Goal: Task Accomplishment & Management: Complete application form

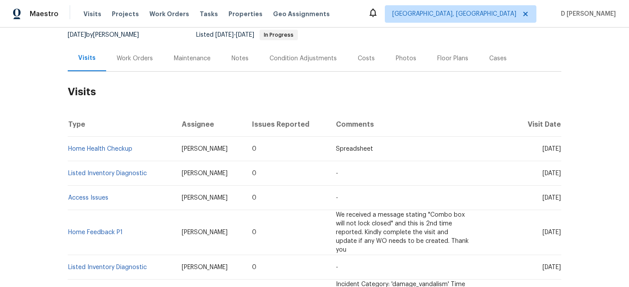
scroll to position [96, 0]
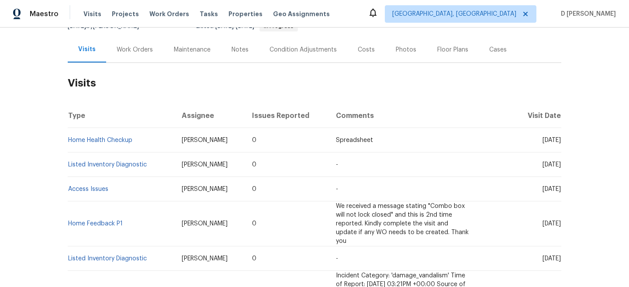
click at [136, 49] on div "Work Orders" at bounding box center [135, 49] width 36 height 9
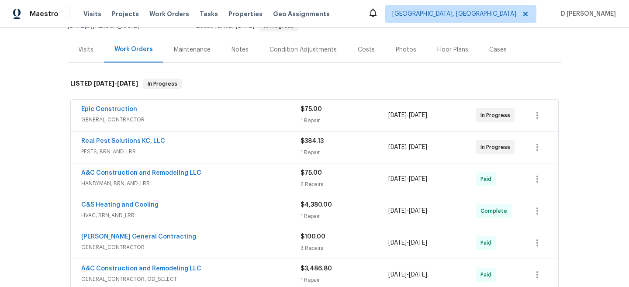
click at [150, 152] on span "PESTS, BRN_AND_LRR" at bounding box center [190, 151] width 219 height 9
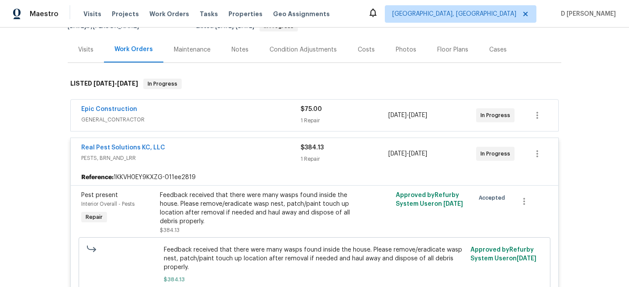
click at [159, 118] on span "GENERAL_CONTRACTOR" at bounding box center [190, 119] width 219 height 9
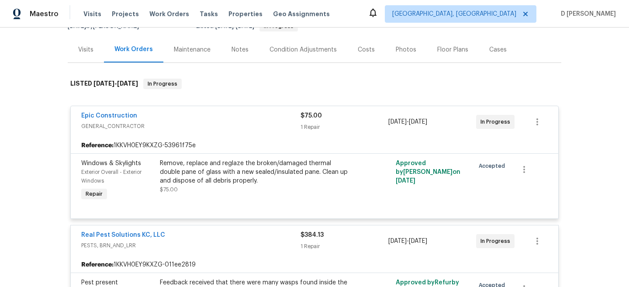
click at [162, 122] on span "GENERAL_CONTRACTOR" at bounding box center [190, 126] width 219 height 9
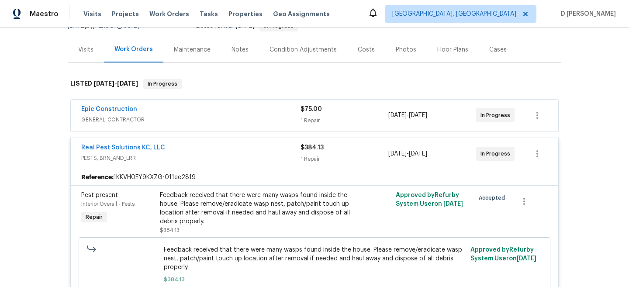
click at [86, 45] on div "Visits" at bounding box center [86, 50] width 36 height 26
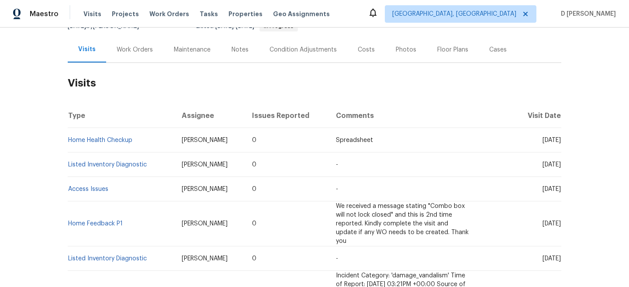
click at [501, 53] on div "Cases" at bounding box center [497, 49] width 17 height 9
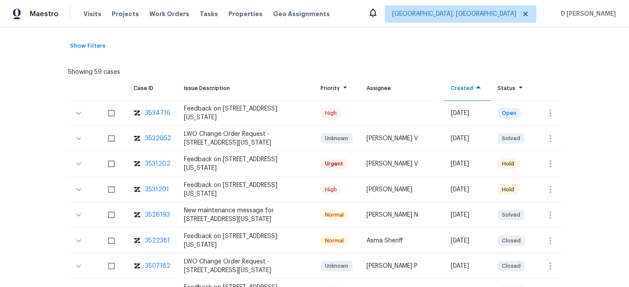
scroll to position [165, 0]
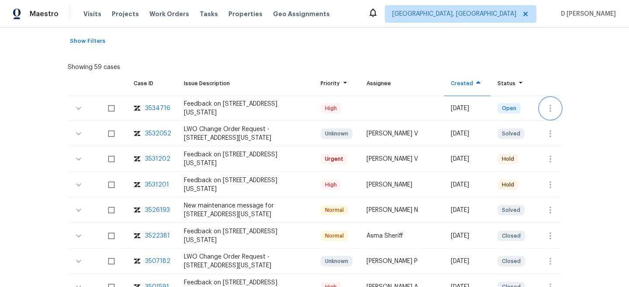
click at [547, 104] on icon "button" at bounding box center [550, 108] width 10 height 10
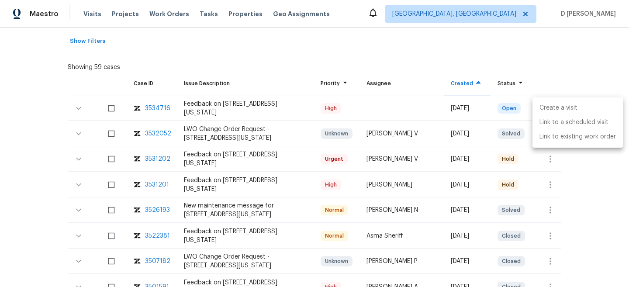
click at [559, 106] on li "Create a visit" at bounding box center [577, 108] width 90 height 14
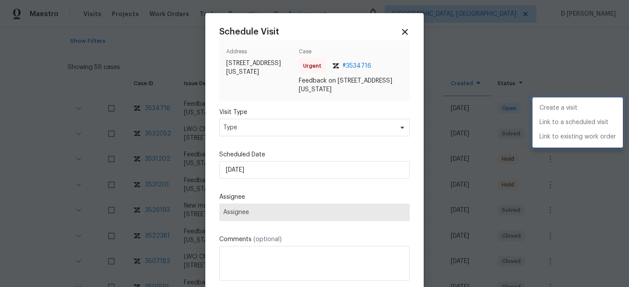
click at [289, 127] on div at bounding box center [314, 143] width 629 height 287
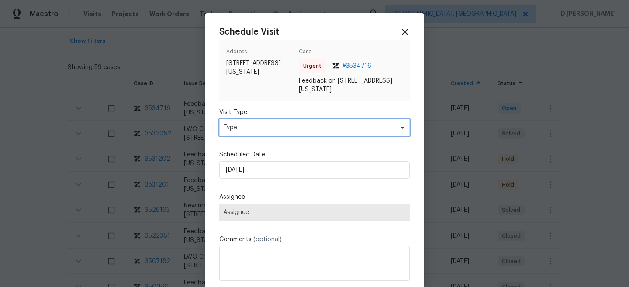
click at [289, 127] on span "Type" at bounding box center [308, 127] width 170 height 9
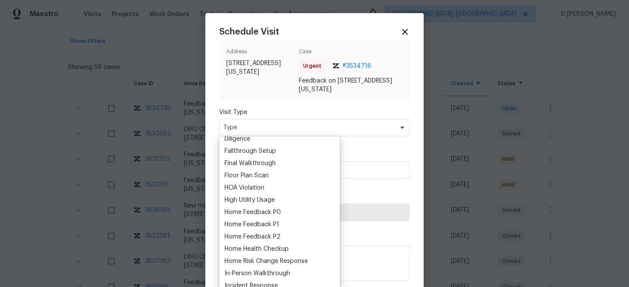
scroll to position [203, 0]
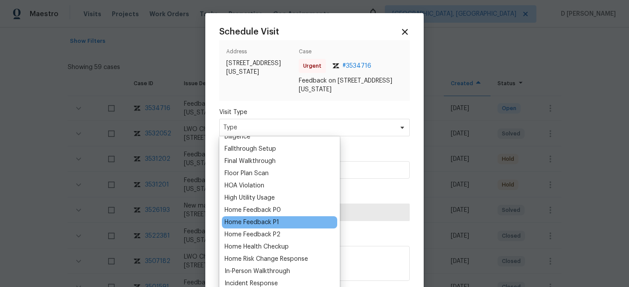
click at [265, 225] on div "Home Feedback P1" at bounding box center [252, 222] width 55 height 9
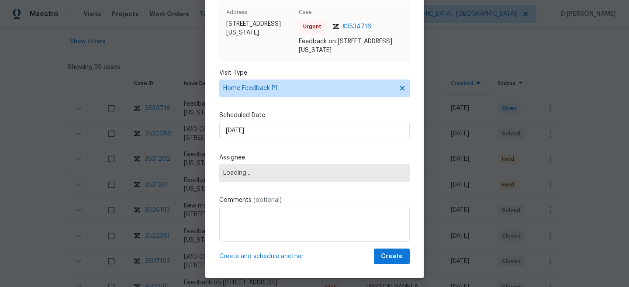
scroll to position [44, 0]
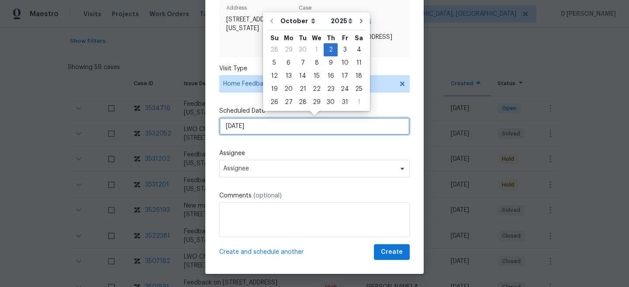
click at [278, 132] on input "[DATE]" at bounding box center [314, 126] width 190 height 17
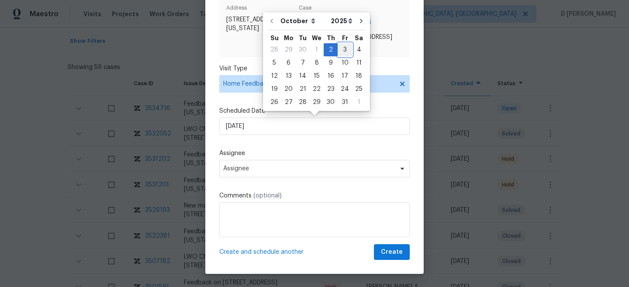
click at [340, 48] on div "3" at bounding box center [345, 50] width 14 height 12
type input "[DATE]"
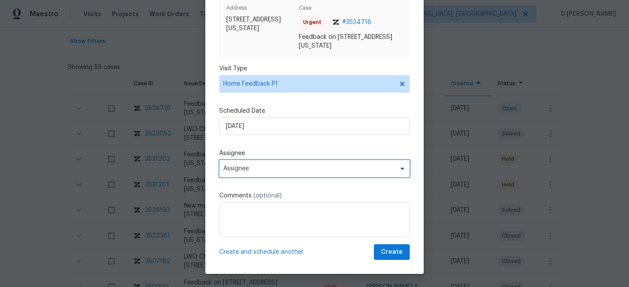
click at [286, 170] on span "Assignee" at bounding box center [308, 168] width 171 height 7
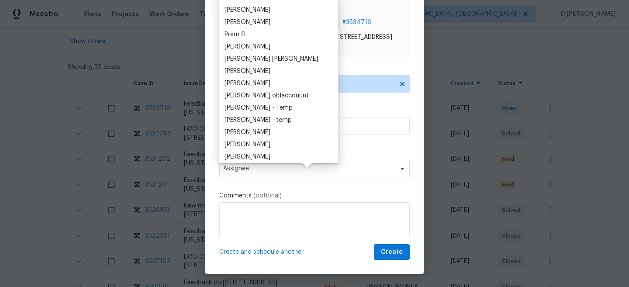
scroll to position [0, 0]
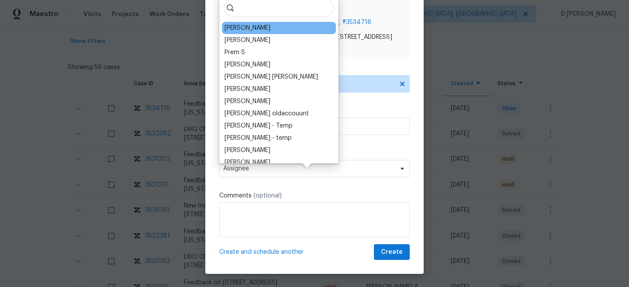
click at [245, 31] on div "[PERSON_NAME]" at bounding box center [248, 28] width 46 height 9
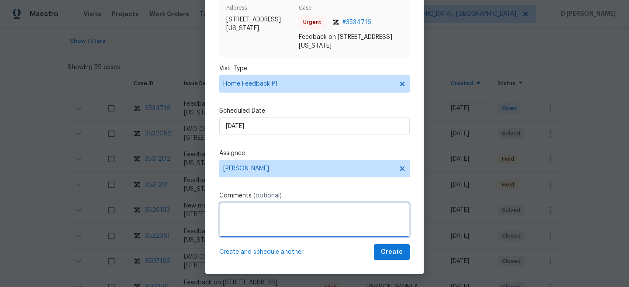
click at [245, 236] on textarea at bounding box center [314, 219] width 190 height 35
paste textarea "[PERSON_NAME] wanted access but when i unloked the door he was unable to open i…"
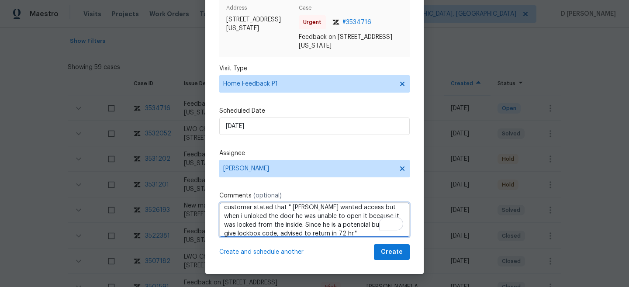
scroll to position [18, 0]
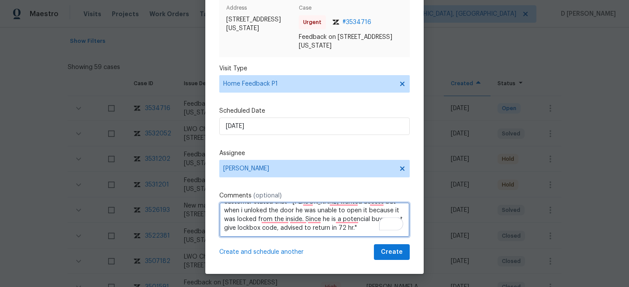
click at [284, 226] on textarea "Hello [PERSON_NAME], Received a feedback from the customer stated that " [PERSO…" at bounding box center [314, 219] width 190 height 35
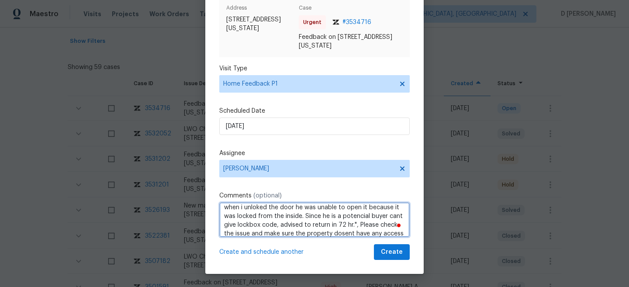
type textarea "Hello [PERSON_NAME], Received a feedback from the customer stated that " [PERSO…"
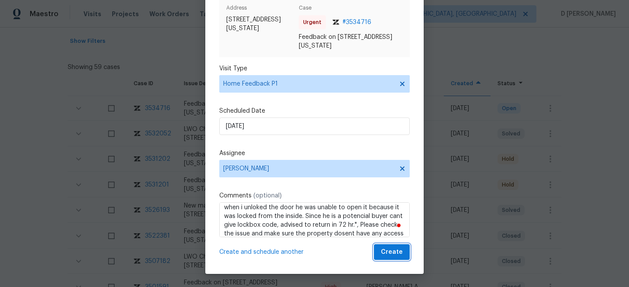
click at [390, 253] on span "Create" at bounding box center [392, 252] width 22 height 11
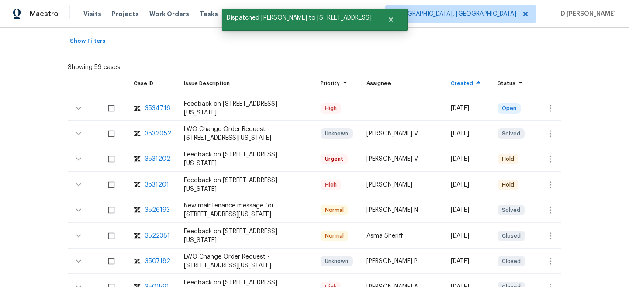
scroll to position [0, 0]
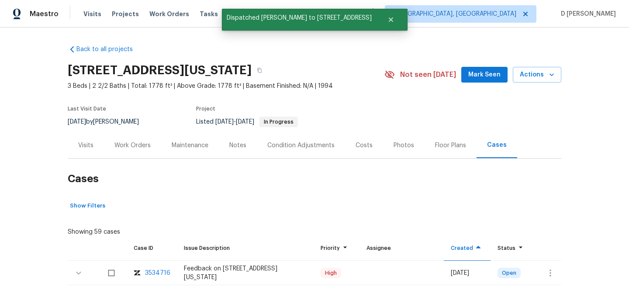
click at [80, 146] on div "Visits" at bounding box center [85, 145] width 15 height 9
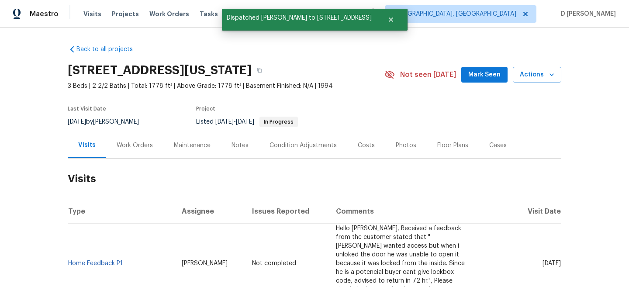
scroll to position [83, 0]
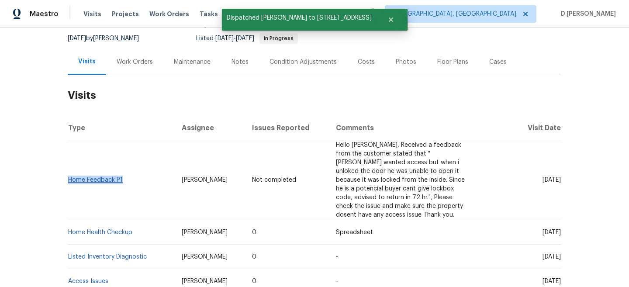
drag, startPoint x: 129, startPoint y: 181, endPoint x: 69, endPoint y: 180, distance: 60.3
click at [69, 180] on td "Home Feedback P1" at bounding box center [121, 180] width 107 height 80
copy link "Home Feedback P1"
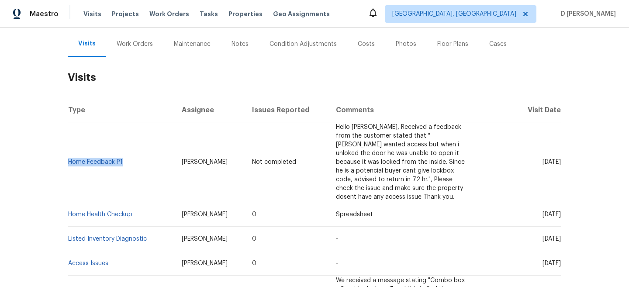
scroll to position [102, 0]
drag, startPoint x: 525, startPoint y: 214, endPoint x: 546, endPoint y: 213, distance: 20.5
click at [546, 213] on span "[DATE]" at bounding box center [552, 214] width 18 height 6
copy span "[DATE]"
drag, startPoint x: 525, startPoint y: 160, endPoint x: 543, endPoint y: 160, distance: 18.8
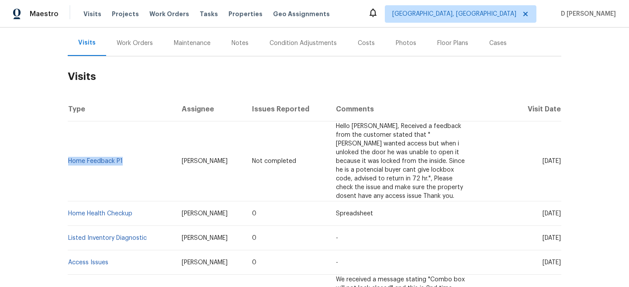
click at [543, 160] on span "[DATE]" at bounding box center [552, 161] width 18 height 6
copy span "[DATE]"
drag, startPoint x: 124, startPoint y: 160, endPoint x: 70, endPoint y: 158, distance: 54.6
click at [70, 158] on td "Home Feedback P1" at bounding box center [121, 161] width 107 height 80
copy link "Home Feedback P1"
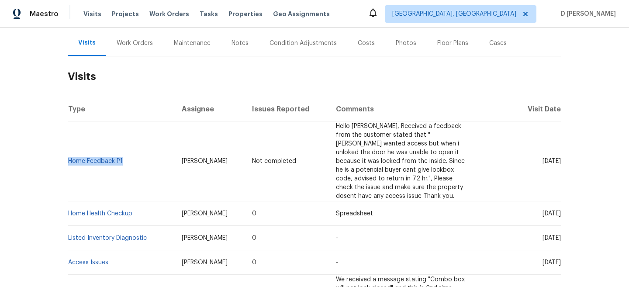
drag, startPoint x: 525, startPoint y: 215, endPoint x: 544, endPoint y: 214, distance: 18.4
click at [544, 214] on span "[DATE]" at bounding box center [552, 214] width 18 height 6
copy span "[DATE]"
drag, startPoint x: 142, startPoint y: 218, endPoint x: 71, endPoint y: 211, distance: 72.0
click at [71, 211] on td "Home Health Checkup" at bounding box center [121, 213] width 107 height 24
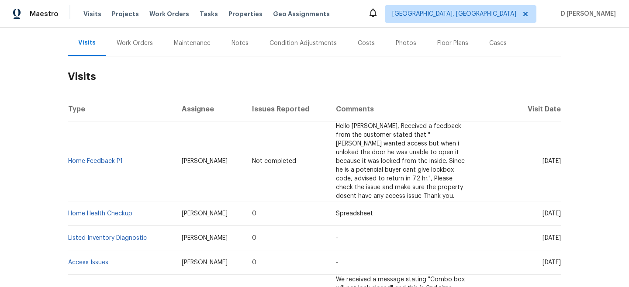
click at [79, 199] on td "Home Feedback P1" at bounding box center [121, 161] width 107 height 80
drag, startPoint x: 136, startPoint y: 213, endPoint x: 70, endPoint y: 212, distance: 66.4
click at [70, 212] on td "Home Health Checkup" at bounding box center [121, 213] width 107 height 24
copy link "Home Health Checkup"
drag, startPoint x: 190, startPoint y: 212, endPoint x: 246, endPoint y: 211, distance: 55.5
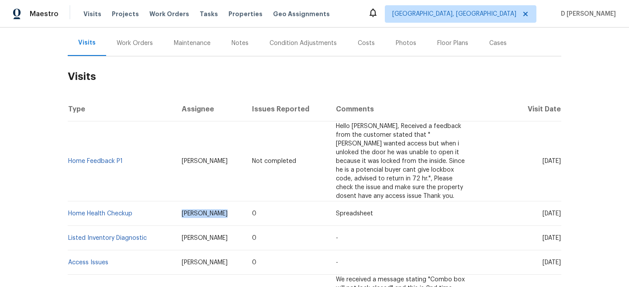
click at [245, 211] on td "[PERSON_NAME]" at bounding box center [210, 213] width 70 height 24
copy span "[PERSON_NAME]"
drag, startPoint x: 125, startPoint y: 162, endPoint x: 72, endPoint y: 156, distance: 53.2
click at [72, 156] on td "Home Feedback P1" at bounding box center [121, 161] width 107 height 80
copy link "Home Feedback P1"
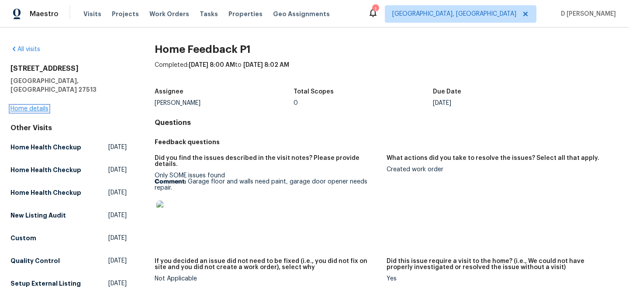
click at [37, 106] on link "Home details" at bounding box center [29, 109] width 38 height 6
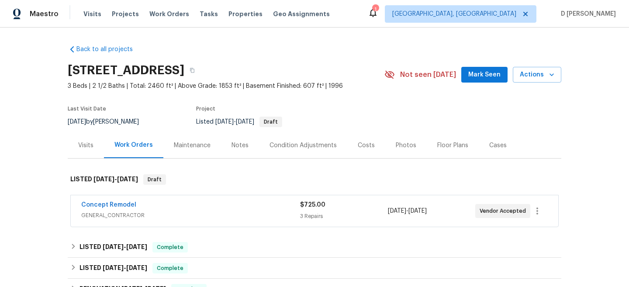
scroll to position [60, 0]
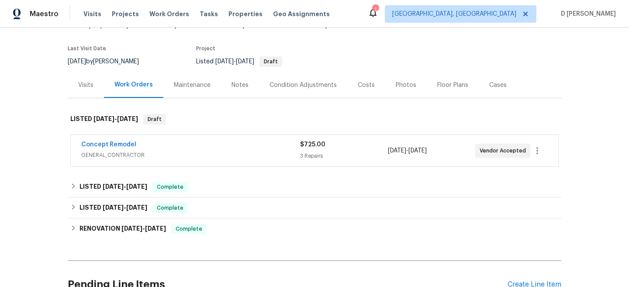
click at [140, 156] on span "GENERAL_CONTRACTOR" at bounding box center [190, 155] width 219 height 9
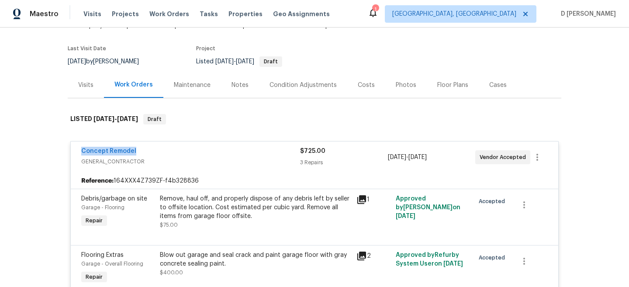
drag, startPoint x: 74, startPoint y: 149, endPoint x: 167, endPoint y: 149, distance: 93.0
click at [167, 149] on div "Concept Remodel GENERAL_CONTRACTOR $725.00 3 Repairs 9/30/2025 - 10/7/2025 Vend…" at bounding box center [314, 157] width 487 height 31
copy link "Concept Remodel"
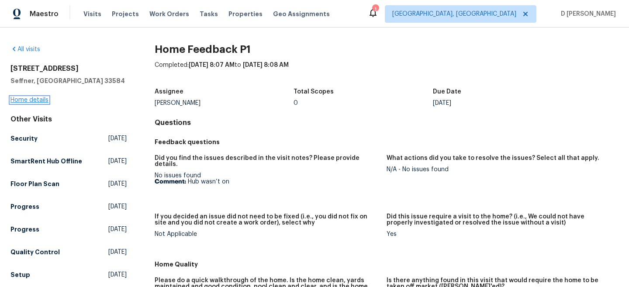
click at [33, 99] on link "Home details" at bounding box center [29, 100] width 38 height 6
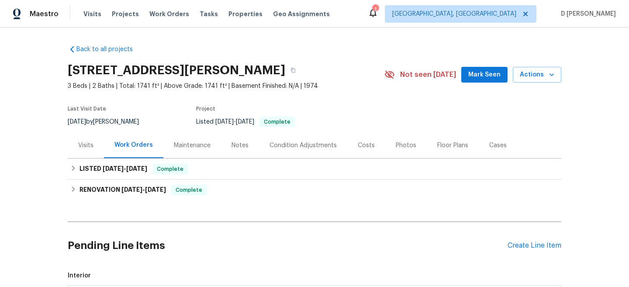
scroll to position [15, 0]
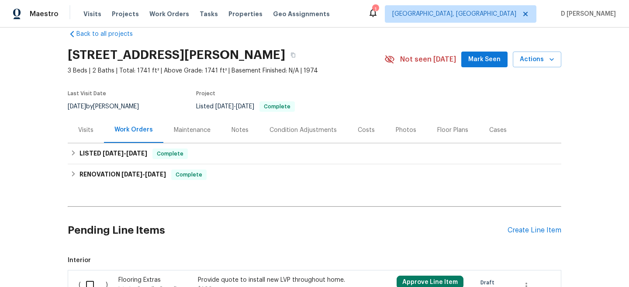
click at [81, 127] on div "Visits" at bounding box center [85, 130] width 15 height 9
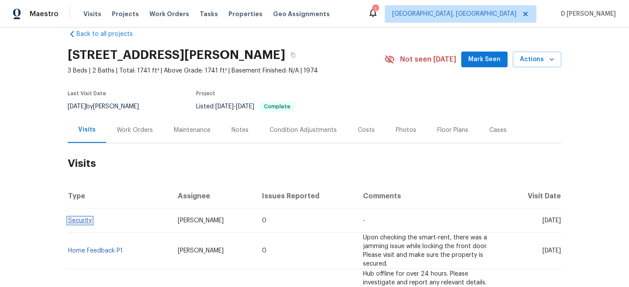
click at [86, 222] on link "Security" at bounding box center [80, 221] width 24 height 6
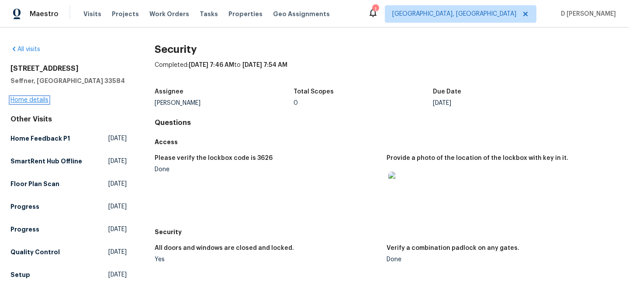
click at [38, 99] on link "Home details" at bounding box center [29, 100] width 38 height 6
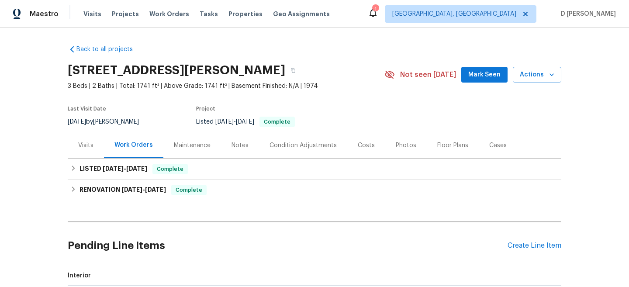
click at [90, 147] on div "Visits" at bounding box center [85, 145] width 15 height 9
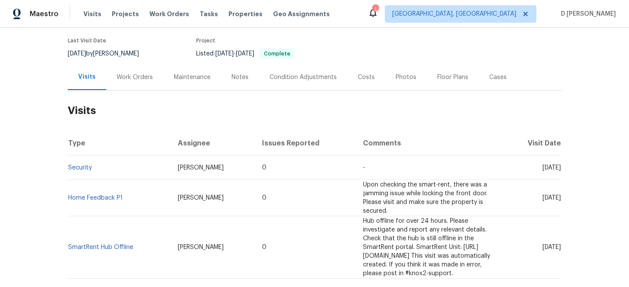
scroll to position [69, 0]
click at [102, 194] on link "Home Feedback P1" at bounding box center [95, 197] width 55 height 6
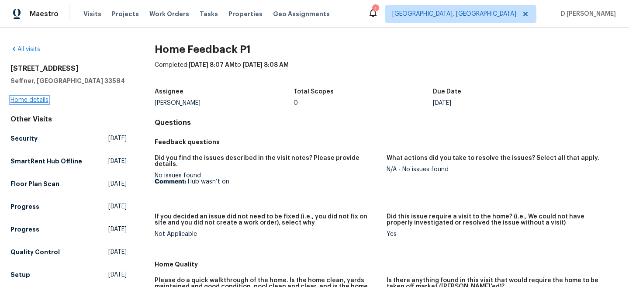
click at [36, 98] on link "Home details" at bounding box center [29, 100] width 38 height 6
